Goal: Task Accomplishment & Management: Manage account settings

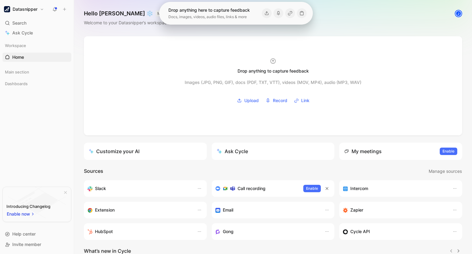
click at [236, 34] on div "Hello [PERSON_NAME] ❄️ MAKER Welcome to your Datasnipper’s workspace J" at bounding box center [273, 18] width 398 height 36
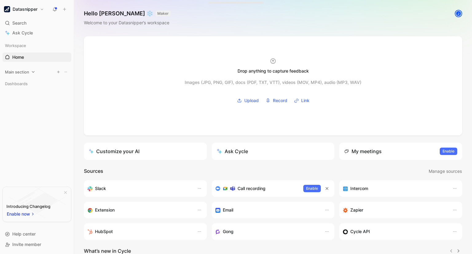
click at [29, 74] on div "Main section" at bounding box center [36, 71] width 69 height 9
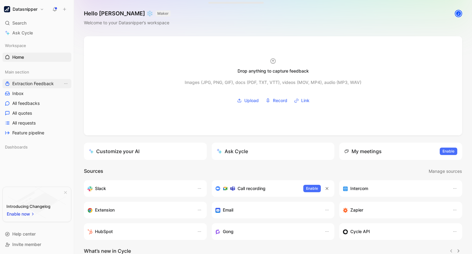
click at [31, 82] on span "Extraction Feedback" at bounding box center [33, 84] width 42 height 6
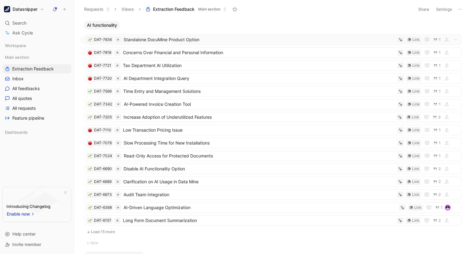
click at [187, 36] on span "Standalone DocuMine Product Option" at bounding box center [259, 39] width 271 height 7
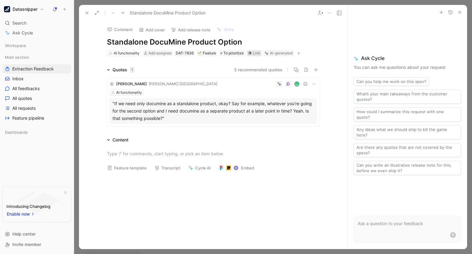
click at [253, 53] on div "Link" at bounding box center [256, 53] width 7 height 6
click at [250, 68] on button "3 recommended quotes" at bounding box center [258, 69] width 49 height 7
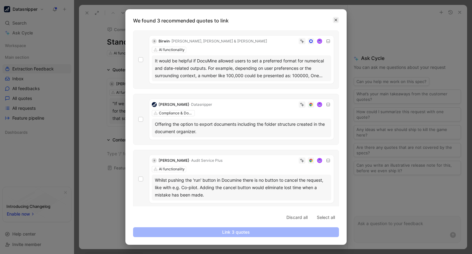
click at [336, 18] on icon "button" at bounding box center [336, 20] width 4 height 4
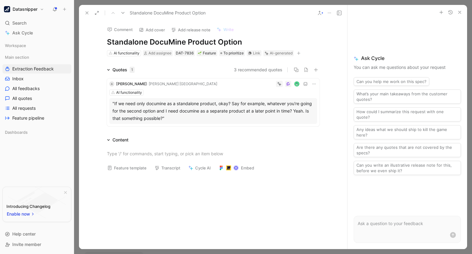
click at [149, 44] on h1 "Standalone DocuMine Product Option" at bounding box center [213, 42] width 213 height 10
click at [152, 28] on button "Add cover" at bounding box center [152, 30] width 32 height 9
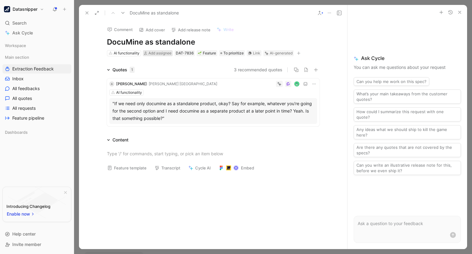
click at [148, 53] on span "Add assignee" at bounding box center [159, 53] width 23 height 5
type input "vin"
click at [176, 76] on span "cent Damen" at bounding box center [172, 76] width 24 height 5
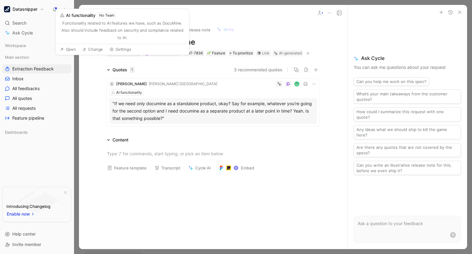
click at [129, 52] on div "AI functionality" at bounding box center [127, 53] width 26 height 6
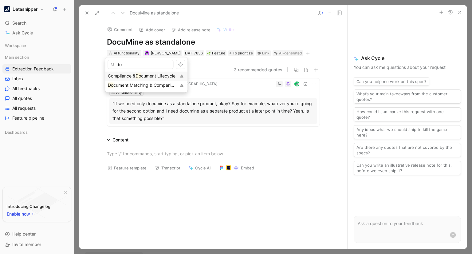
type input "d"
click at [305, 56] on button "button" at bounding box center [308, 53] width 6 height 6
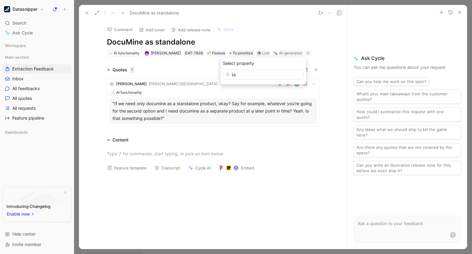
type input "t"
click at [312, 82] on icon at bounding box center [314, 83] width 5 height 5
click at [131, 69] on div "1" at bounding box center [132, 70] width 5 height 6
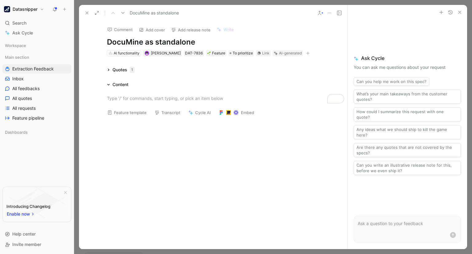
click at [131, 69] on div "1" at bounding box center [132, 70] width 5 height 6
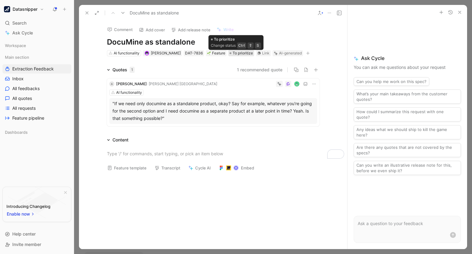
click at [243, 54] on span "To prioritize" at bounding box center [243, 53] width 20 height 6
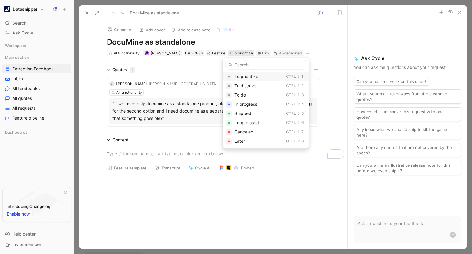
click at [254, 77] on span "To prioritize" at bounding box center [247, 76] width 24 height 5
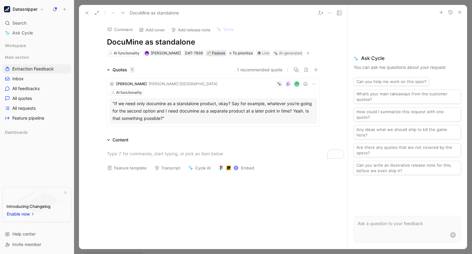
click at [212, 52] on div "Feature" at bounding box center [216, 53] width 18 height 6
click at [64, 68] on icon "View actions" at bounding box center [65, 68] width 5 height 5
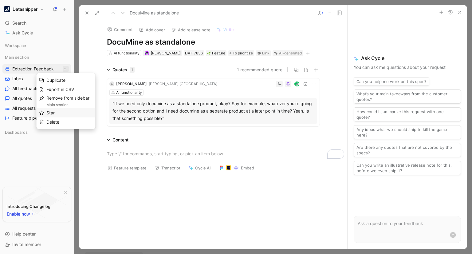
click at [62, 114] on div "Star" at bounding box center [69, 112] width 46 height 7
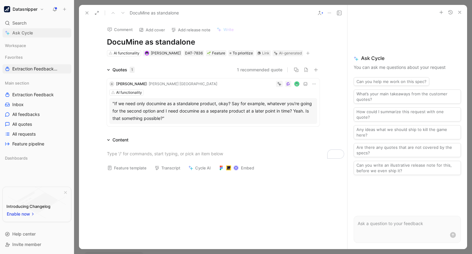
click at [21, 34] on span "Ask Cycle" at bounding box center [22, 32] width 21 height 7
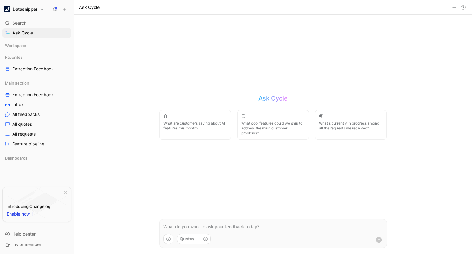
click at [183, 89] on div "Ask Cycle What are customers saying about AI features this month? What cool fea…" at bounding box center [273, 134] width 240 height 239
click at [285, 97] on h2 "Ask Cycle" at bounding box center [273, 98] width 29 height 9
click at [19, 65] on link "Extraction Feedback Main section" at bounding box center [36, 68] width 69 height 9
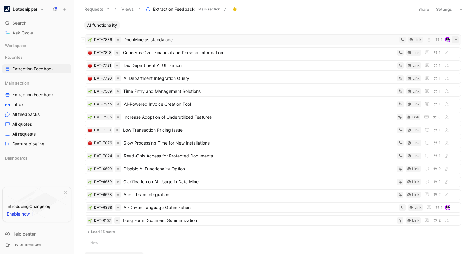
click at [456, 39] on button "button" at bounding box center [455, 39] width 7 height 7
click at [445, 50] on div "Edit property" at bounding box center [435, 51] width 35 height 7
click at [378, 74] on icon at bounding box center [375, 73] width 5 height 5
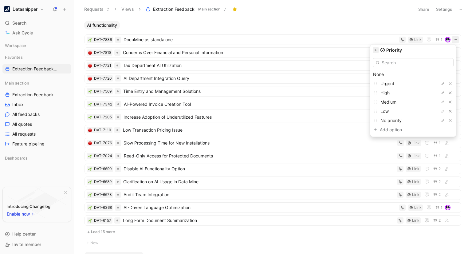
click at [378, 51] on icon "button" at bounding box center [376, 50] width 4 height 4
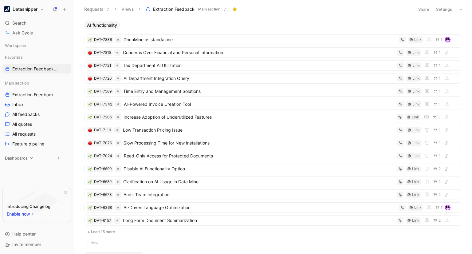
click at [28, 158] on div "Dashboards" at bounding box center [36, 157] width 69 height 9
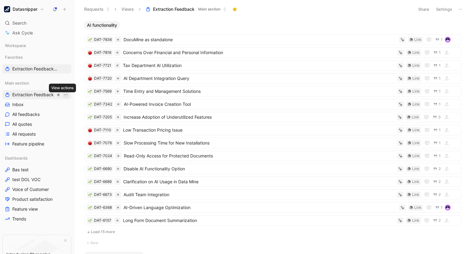
click at [63, 93] on icon "View actions" at bounding box center [65, 94] width 5 height 5
click at [206, 7] on span "Main section" at bounding box center [209, 9] width 22 height 6
click at [452, 9] on button "Settings" at bounding box center [444, 9] width 22 height 9
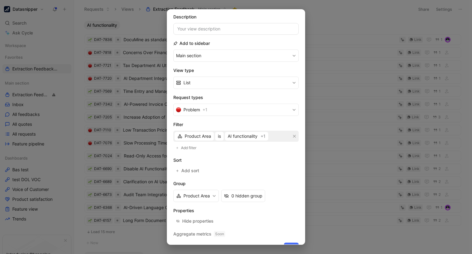
scroll to position [46, 0]
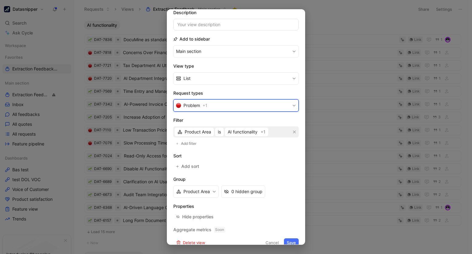
click at [207, 104] on span "+ 1" at bounding box center [205, 105] width 5 height 7
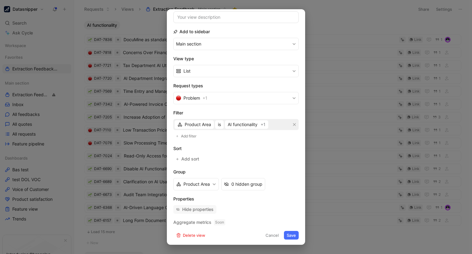
click at [198, 211] on div "Hide properties" at bounding box center [197, 209] width 31 height 7
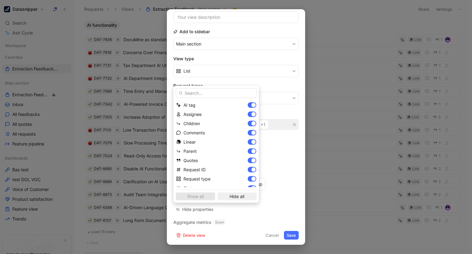
scroll to position [0, 0]
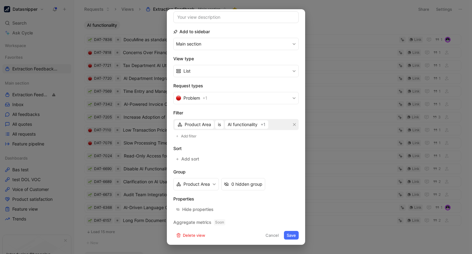
click at [273, 233] on button "Cancel" at bounding box center [272, 235] width 19 height 9
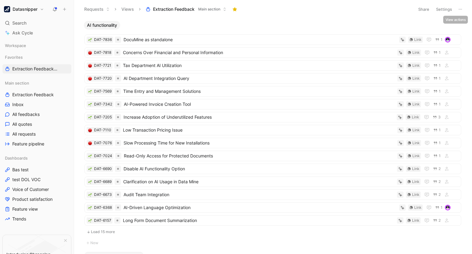
click at [461, 10] on icon at bounding box center [460, 9] width 5 height 5
click at [454, 40] on icon "button" at bounding box center [455, 39] width 3 height 1
click at [456, 27] on icon "button" at bounding box center [458, 25] width 5 height 5
click at [101, 27] on span "AI functionality" at bounding box center [102, 25] width 30 height 6
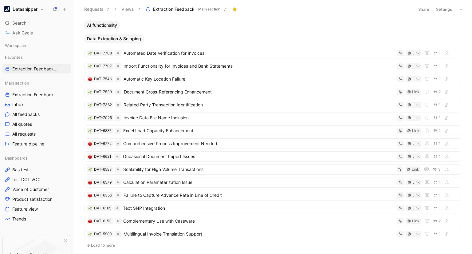
click at [101, 27] on span "AI functionality" at bounding box center [102, 25] width 30 height 6
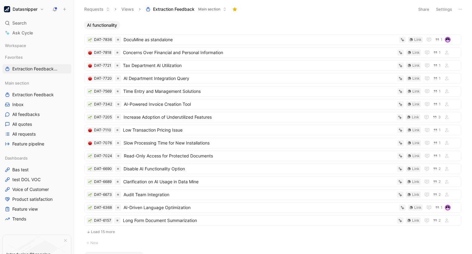
click at [101, 27] on span "AI functionality" at bounding box center [102, 25] width 30 height 6
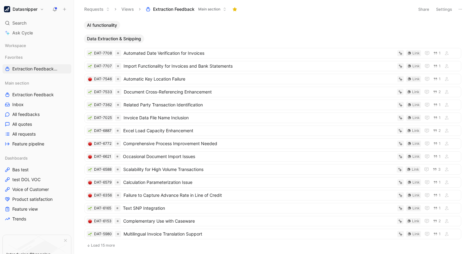
click at [106, 41] on span "Data Extraction & Snipping" at bounding box center [114, 39] width 54 height 6
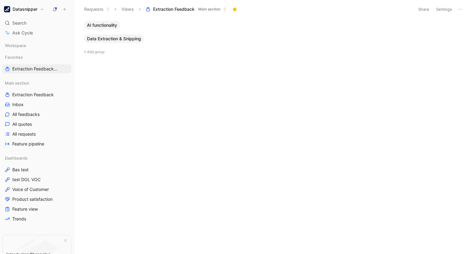
click at [108, 26] on span "AI functionality" at bounding box center [102, 25] width 30 height 6
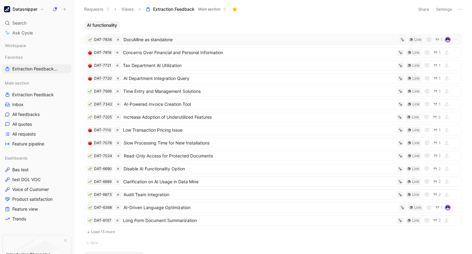
click at [151, 39] on span "DocuMine as standalone" at bounding box center [260, 39] width 273 height 7
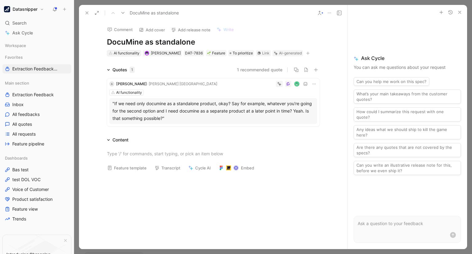
click at [128, 51] on div "AI functionality" at bounding box center [127, 53] width 26 height 6
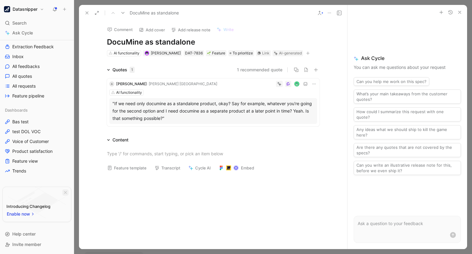
click at [64, 192] on icon "button" at bounding box center [66, 193] width 4 height 4
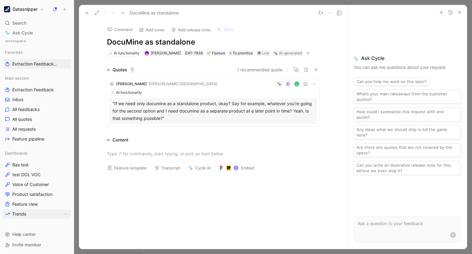
scroll to position [0, 0]
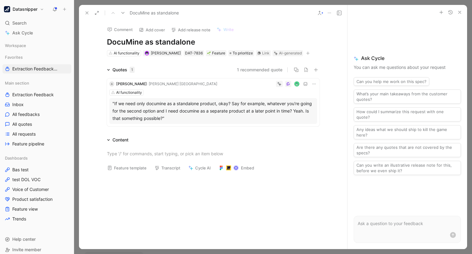
click at [42, 8] on button "Datasnipper" at bounding box center [23, 9] width 43 height 9
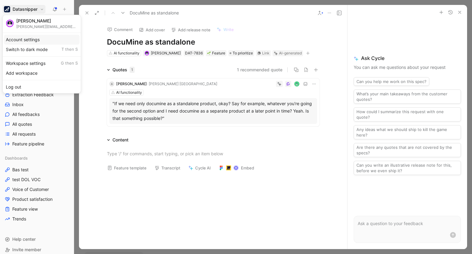
click at [46, 36] on div "Account settings" at bounding box center [42, 40] width 76 height 10
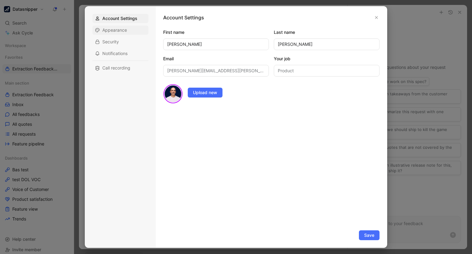
click at [125, 31] on span "Appearance" at bounding box center [114, 30] width 25 height 6
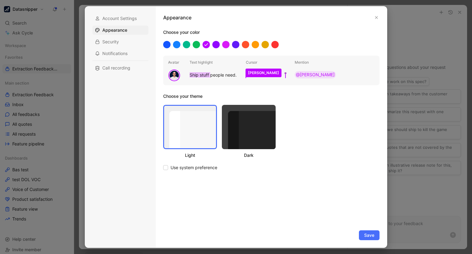
click at [256, 129] on div at bounding box center [249, 127] width 54 height 44
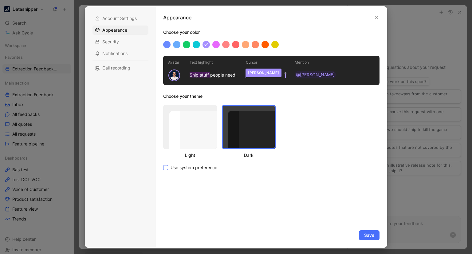
click at [171, 166] on span "Use system preference" at bounding box center [194, 167] width 47 height 7
click at [163, 164] on input "Use system preference" at bounding box center [163, 164] width 0 height 0
click at [186, 44] on div at bounding box center [187, 45] width 8 height 8
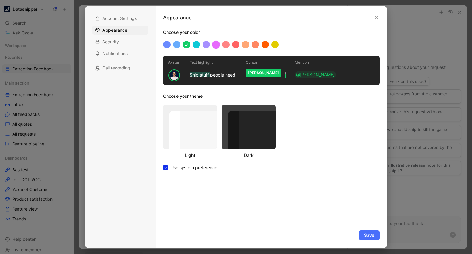
click at [218, 43] on div at bounding box center [216, 45] width 8 height 8
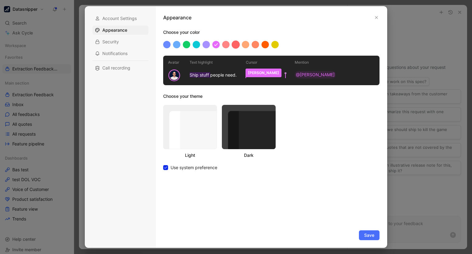
click at [235, 42] on div at bounding box center [236, 45] width 8 height 8
click at [263, 42] on div at bounding box center [265, 45] width 8 height 8
click at [120, 43] on div "Security" at bounding box center [121, 41] width 56 height 9
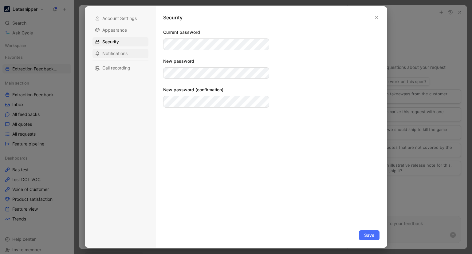
click at [120, 51] on span "Notifications" at bounding box center [114, 53] width 25 height 6
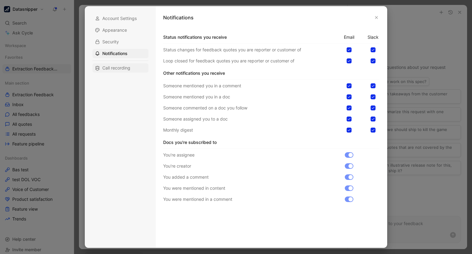
click at [122, 65] on span "Call recording" at bounding box center [116, 68] width 28 height 6
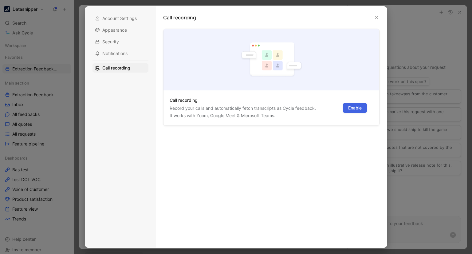
click at [345, 107] on button "Enable" at bounding box center [355, 108] width 24 height 10
click at [314, 134] on div "Connect Outlook Calendar Soon" at bounding box center [323, 129] width 88 height 9
click at [378, 16] on icon "button" at bounding box center [377, 18] width 4 height 4
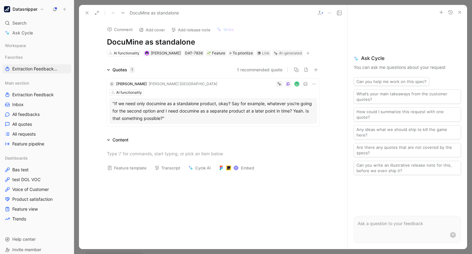
click at [40, 7] on button "Datasnipper" at bounding box center [23, 9] width 43 height 9
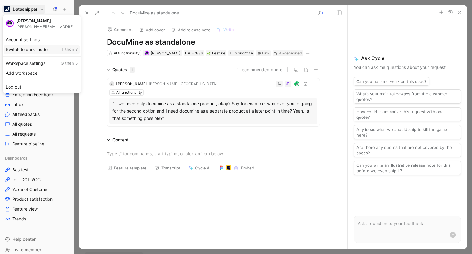
click at [42, 52] on div "Switch to dark mode T then S" at bounding box center [42, 50] width 76 height 10
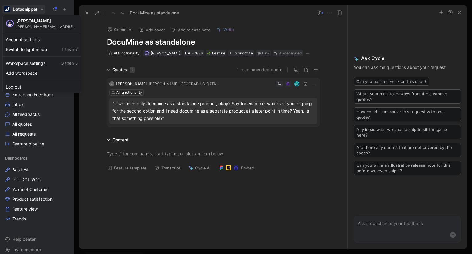
click at [42, 8] on div at bounding box center [236, 127] width 472 height 254
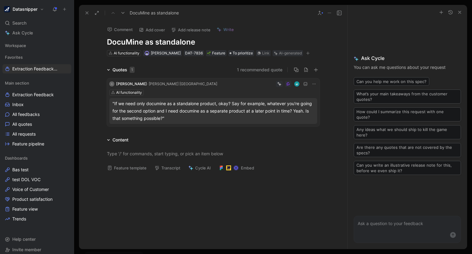
click at [42, 8] on button "Datasnipper" at bounding box center [23, 9] width 43 height 9
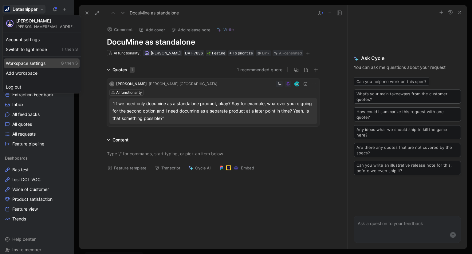
click at [36, 64] on div "Workspace settings G then S" at bounding box center [42, 63] width 76 height 10
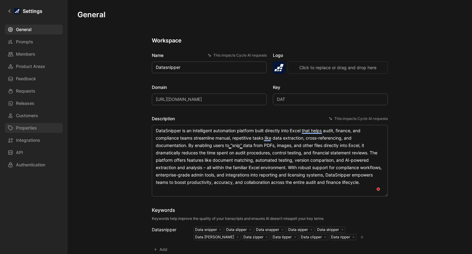
click at [46, 127] on link "Properties" at bounding box center [34, 128] width 58 height 10
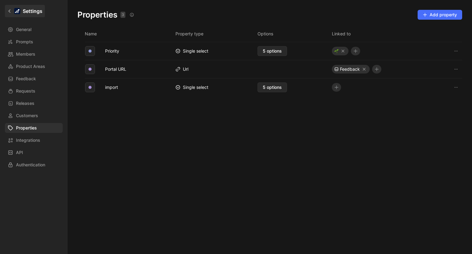
click at [10, 13] on icon at bounding box center [9, 11] width 4 height 4
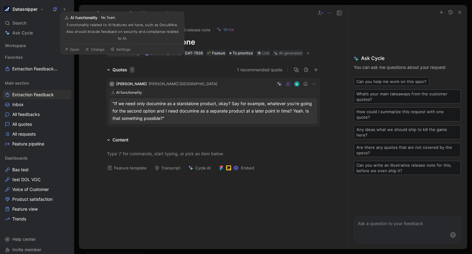
click at [127, 54] on div "AI functionality" at bounding box center [127, 53] width 26 height 6
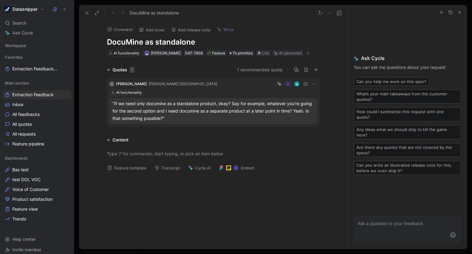
click at [27, 11] on h1 "Datasnipper" at bounding box center [25, 9] width 25 height 6
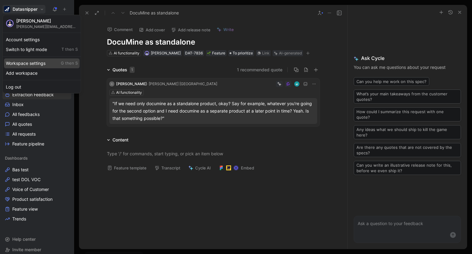
click at [25, 61] on div "Workspace settings G then S" at bounding box center [42, 63] width 76 height 10
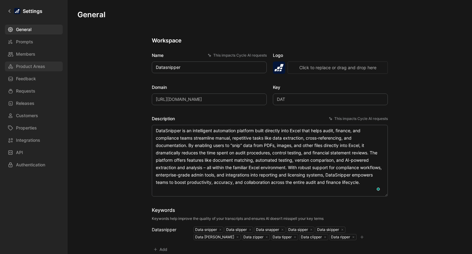
click at [29, 65] on span "Product Areas" at bounding box center [30, 66] width 29 height 7
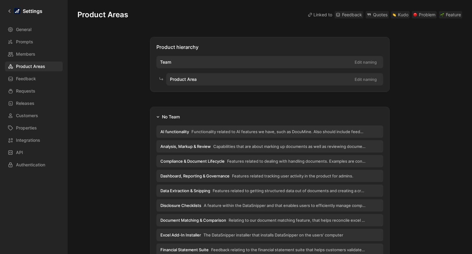
scroll to position [7, 0]
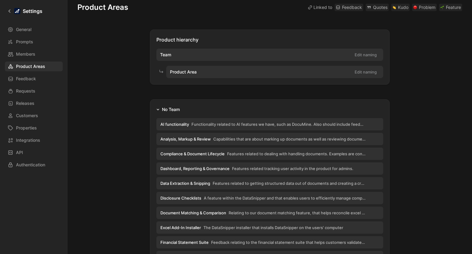
click at [252, 123] on span "Functionality related to AI features we have, such as DocuMine. Also should inc…" at bounding box center [279, 124] width 174 height 6
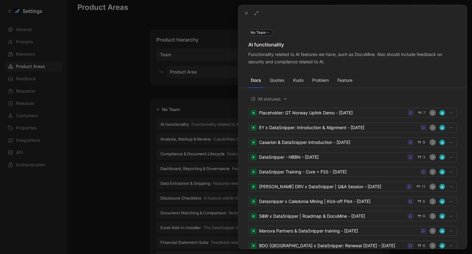
click at [119, 129] on div at bounding box center [236, 127] width 472 height 254
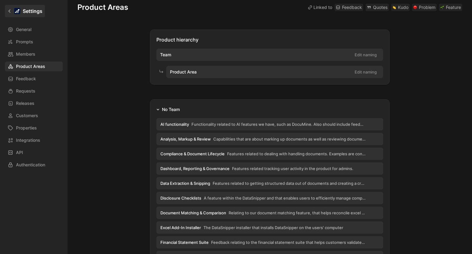
click at [10, 9] on icon at bounding box center [9, 11] width 4 height 4
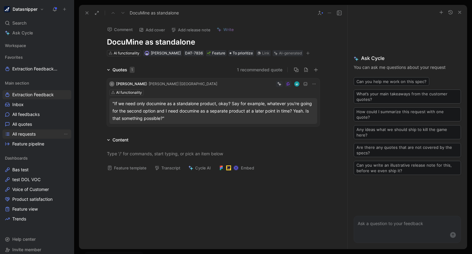
click at [31, 135] on span "All requests" at bounding box center [23, 134] width 23 height 6
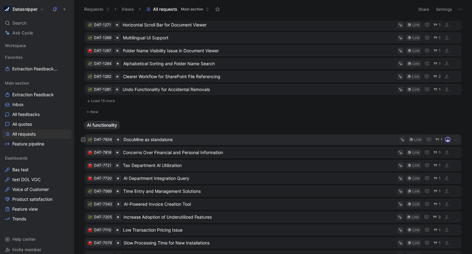
scroll to position [132, 0]
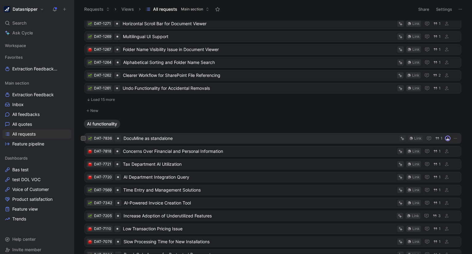
click at [204, 136] on span "DocuMine as standalone" at bounding box center [260, 138] width 273 height 7
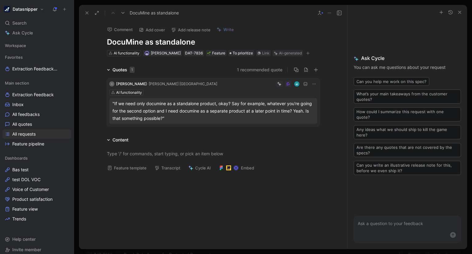
click at [88, 15] on icon at bounding box center [87, 12] width 5 height 5
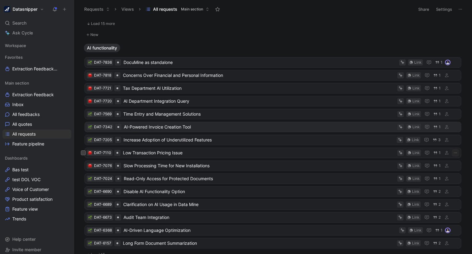
scroll to position [222, 0]
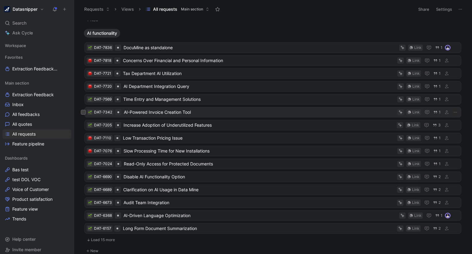
click at [205, 109] on span "AI-Powered Invoice Creation Tool" at bounding box center [259, 112] width 271 height 7
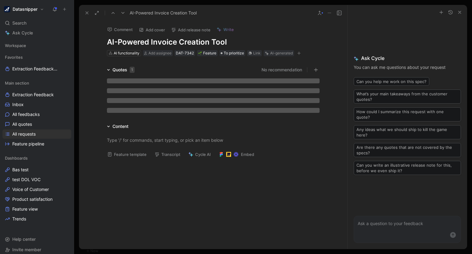
click at [89, 16] on button at bounding box center [87, 13] width 9 height 9
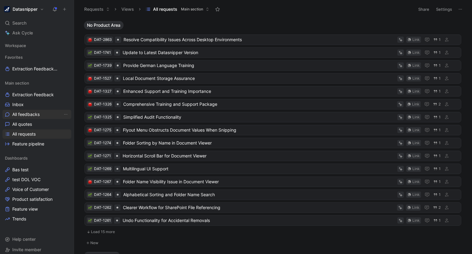
click at [34, 116] on span "All feedbacks" at bounding box center [25, 114] width 27 height 6
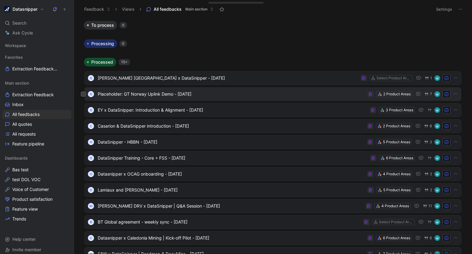
click at [288, 95] on span "Placeholder: GT Norway Uplink Demo - [DATE]" at bounding box center [231, 93] width 267 height 7
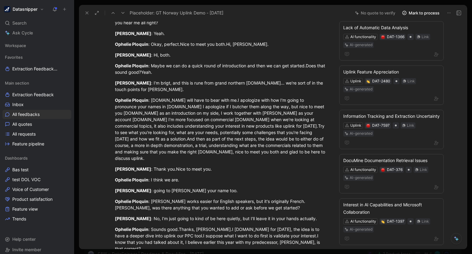
scroll to position [80, 0]
click at [42, 10] on button "Datasnipper" at bounding box center [23, 9] width 43 height 9
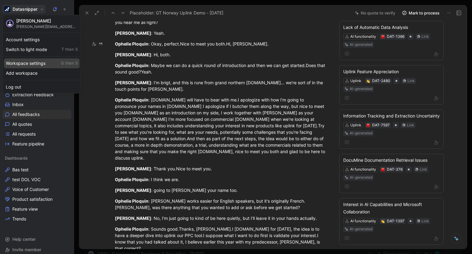
click at [45, 58] on div "Workspace settings G then S" at bounding box center [42, 63] width 76 height 10
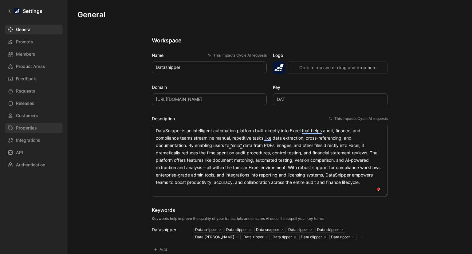
click at [34, 129] on span "Properties" at bounding box center [26, 127] width 21 height 7
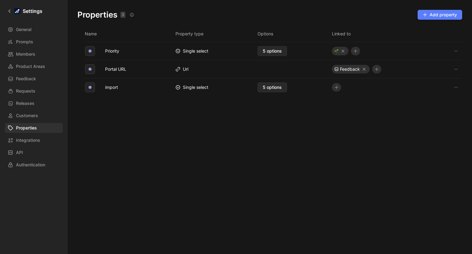
click at [432, 16] on span "Add property" at bounding box center [440, 14] width 34 height 7
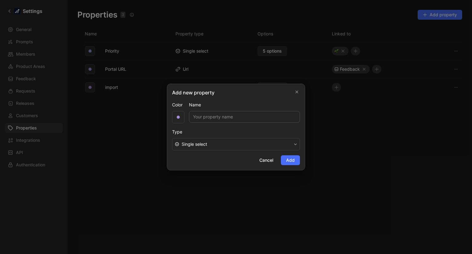
click at [208, 144] on span "Single select" at bounding box center [237, 143] width 110 height 7
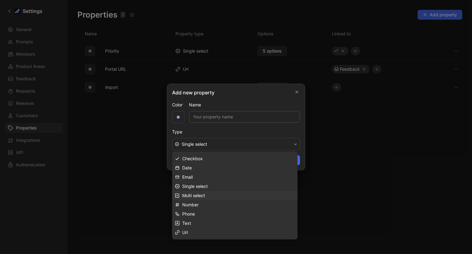
click at [203, 196] on span "Multi select" at bounding box center [193, 195] width 23 height 5
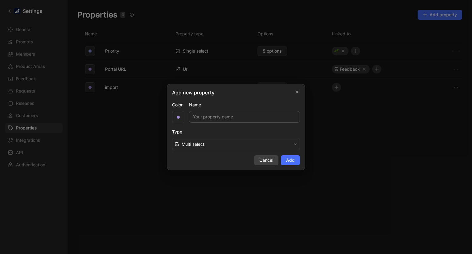
click at [267, 159] on span "Cancel" at bounding box center [266, 159] width 14 height 7
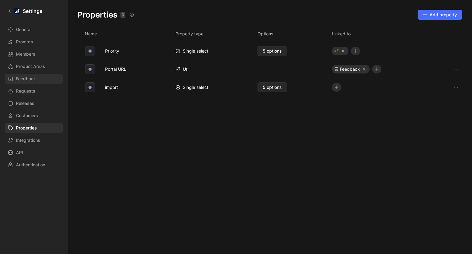
click at [38, 81] on link "Feedback" at bounding box center [34, 79] width 58 height 10
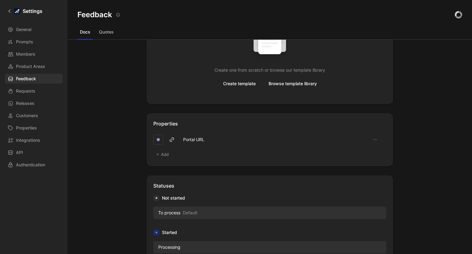
scroll to position [207, 0]
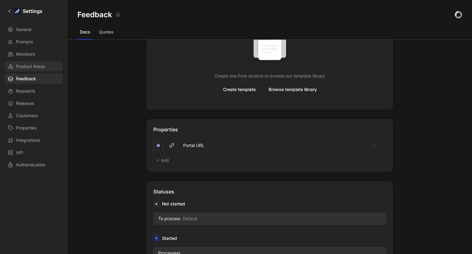
click at [22, 69] on span "Product Areas" at bounding box center [30, 66] width 29 height 7
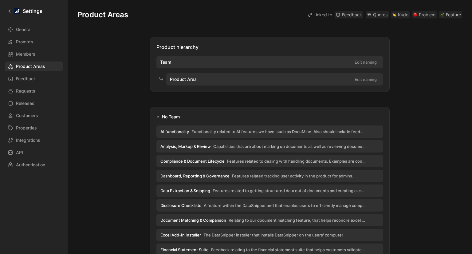
click at [156, 117] on icon "button" at bounding box center [157, 116] width 3 height 3
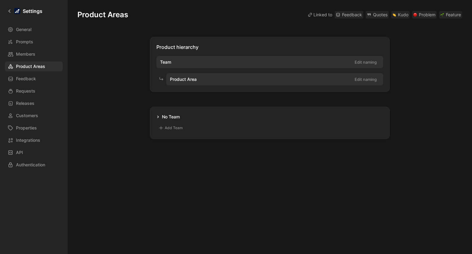
click at [156, 117] on button "No Team" at bounding box center [168, 116] width 28 height 7
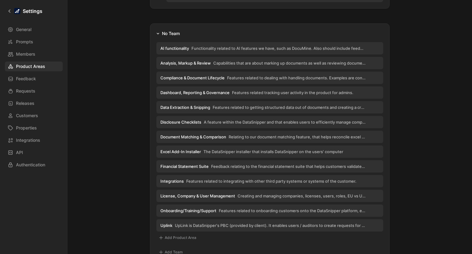
scroll to position [191, 0]
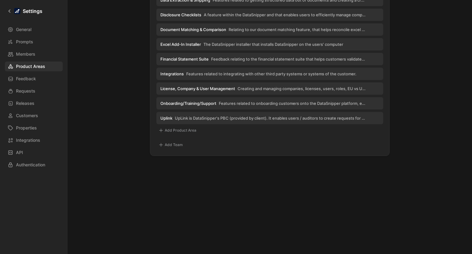
click at [170, 145] on button "Add Team" at bounding box center [170, 144] width 29 height 7
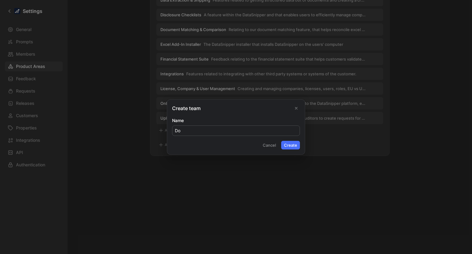
type input "D"
click at [265, 146] on button "Cancel" at bounding box center [269, 145] width 19 height 9
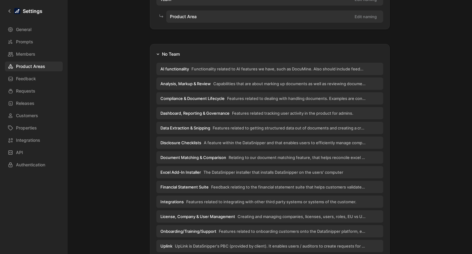
scroll to position [62, 0]
